Goal: Transaction & Acquisition: Purchase product/service

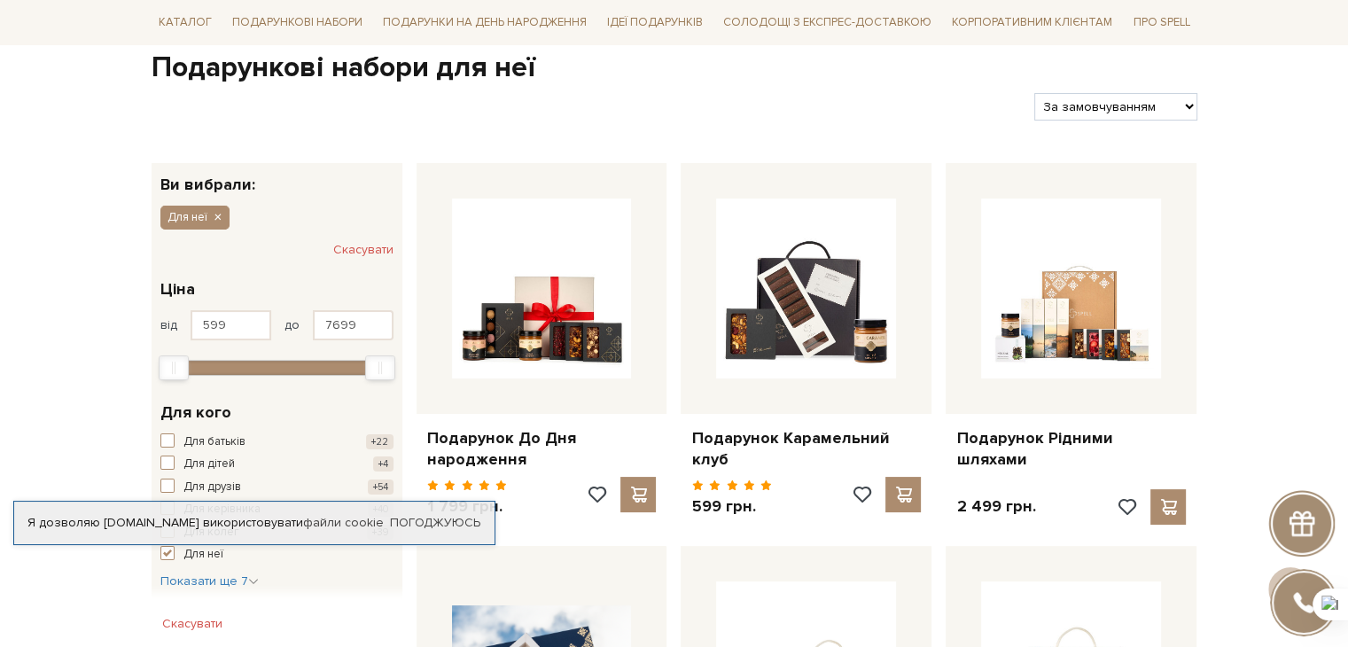
scroll to position [177, 0]
click at [354, 326] on input "7699" at bounding box center [353, 325] width 81 height 30
drag, startPoint x: 234, startPoint y: 324, endPoint x: 195, endPoint y: 332, distance: 39.6
click at [195, 332] on input "599" at bounding box center [231, 325] width 81 height 30
type input "7699"
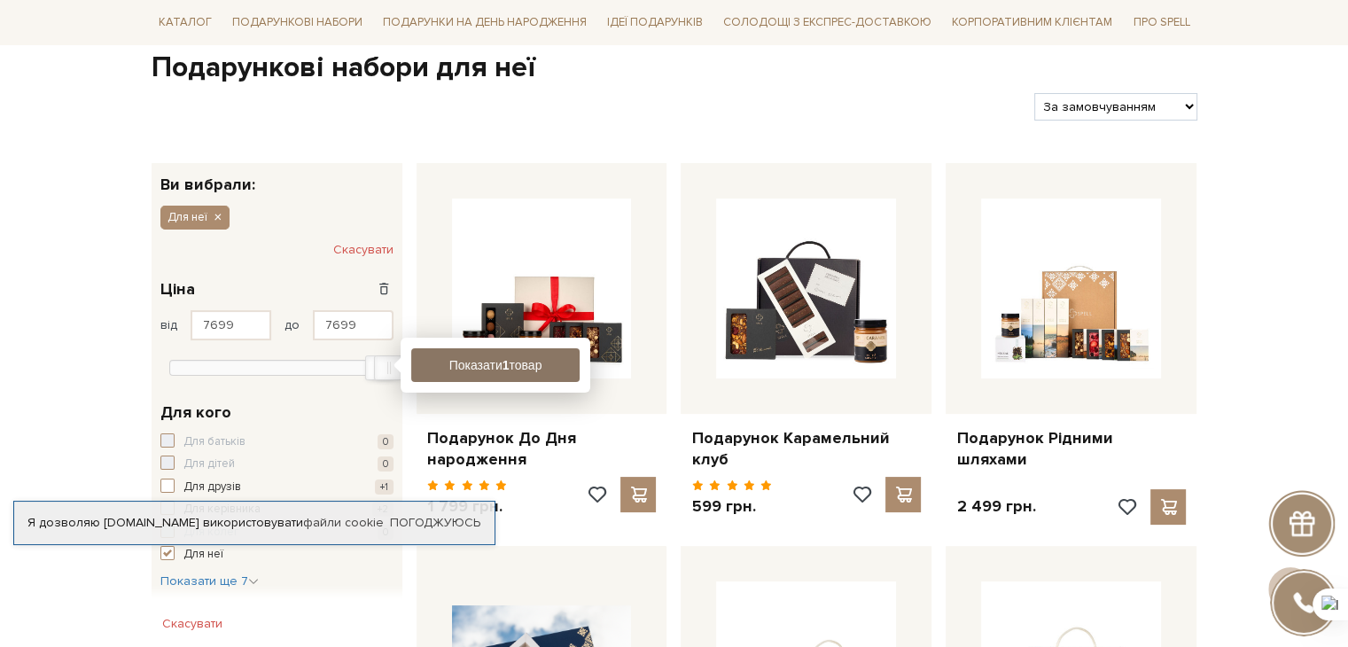
click at [456, 371] on button "Показати 1 товар" at bounding box center [495, 365] width 168 height 34
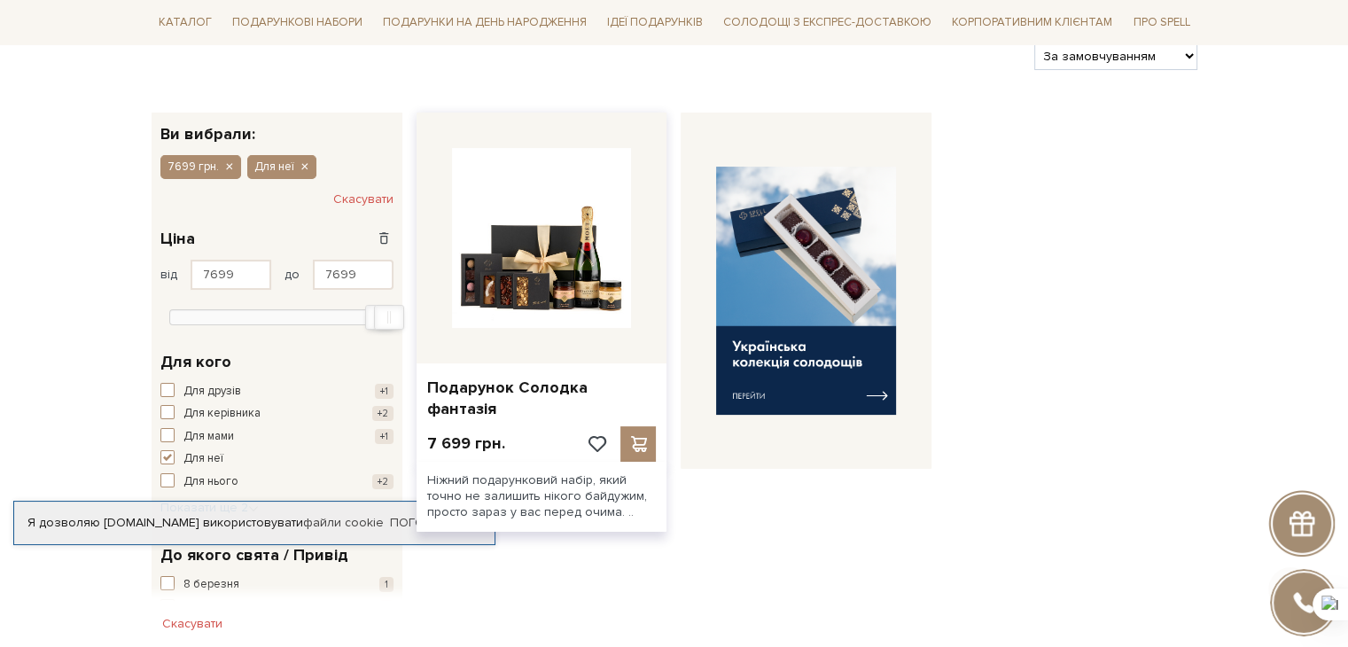
scroll to position [266, 0]
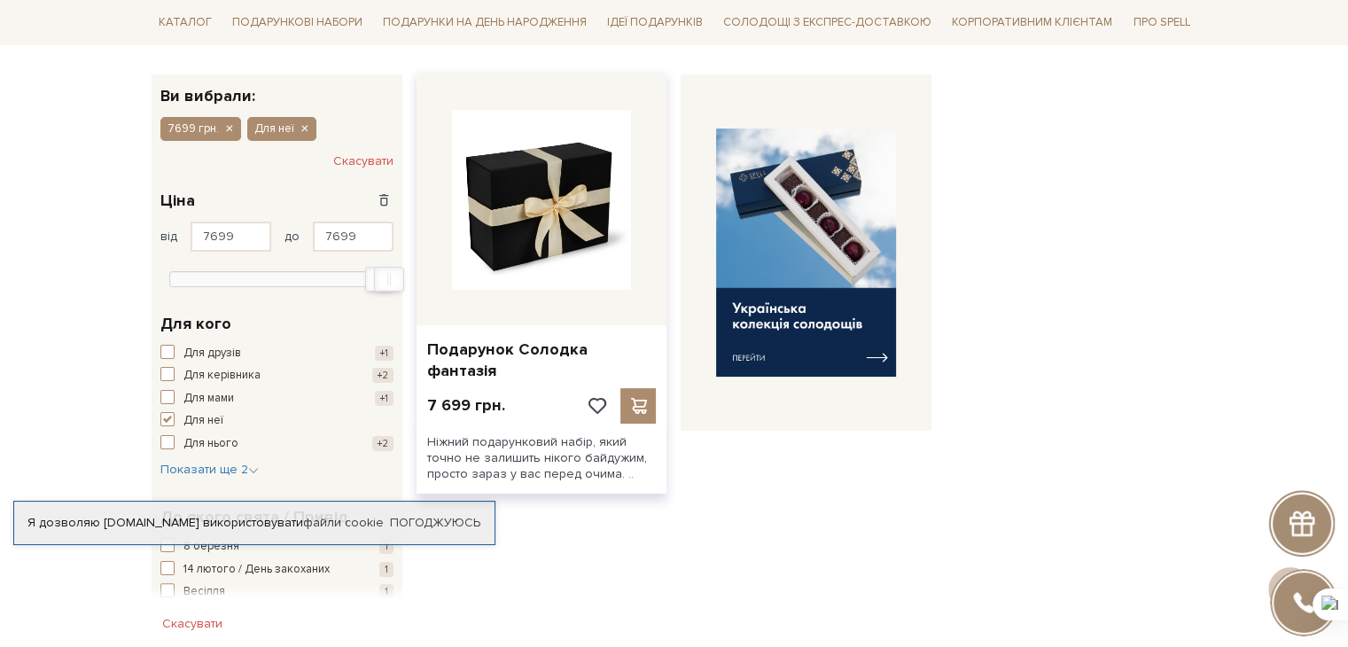
click at [603, 249] on img at bounding box center [542, 200] width 180 height 180
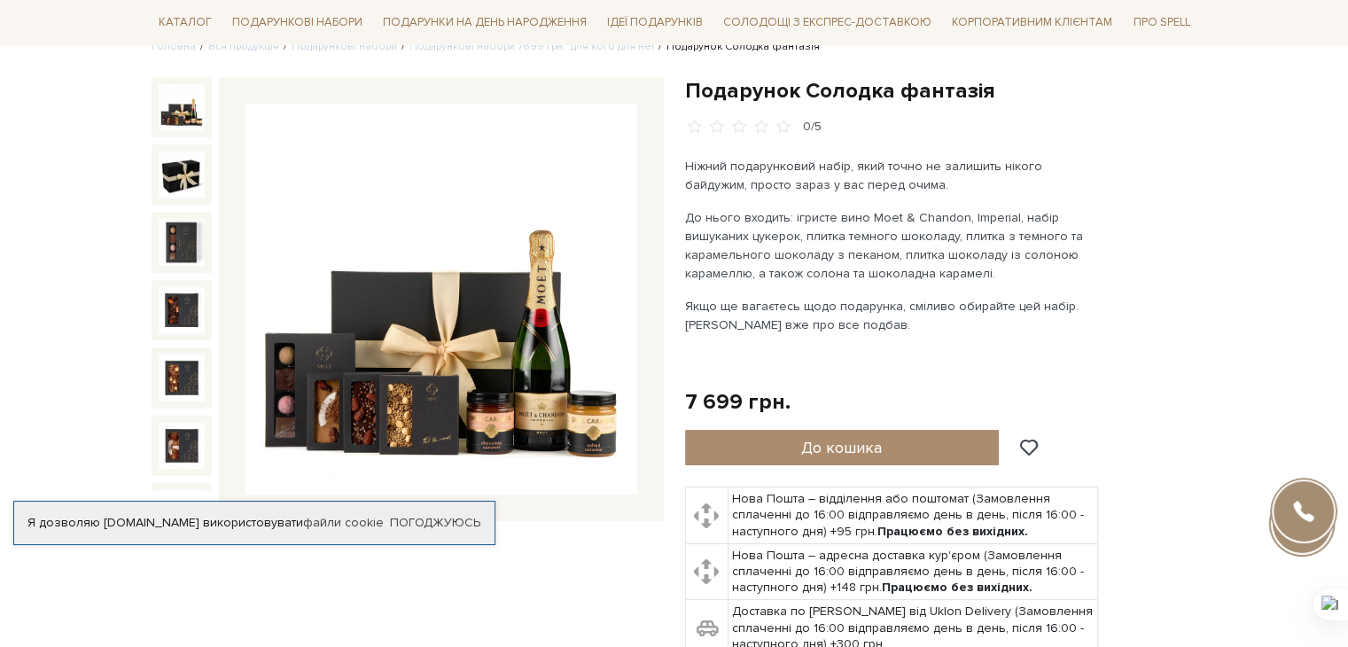
scroll to position [89, 0]
